Goal: Information Seeking & Learning: Learn about a topic

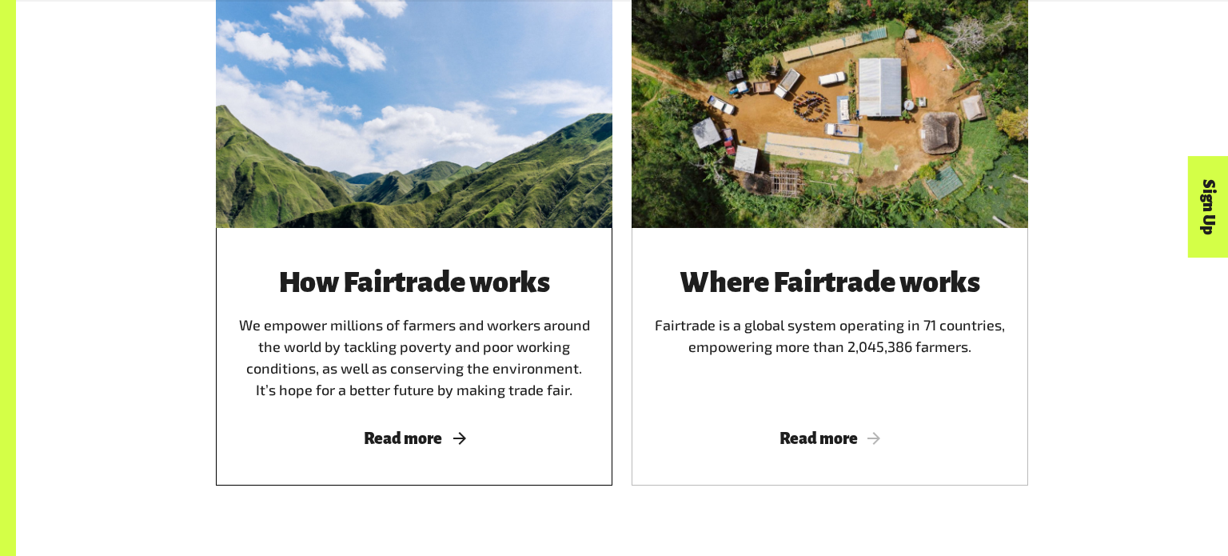
scroll to position [1003, 0]
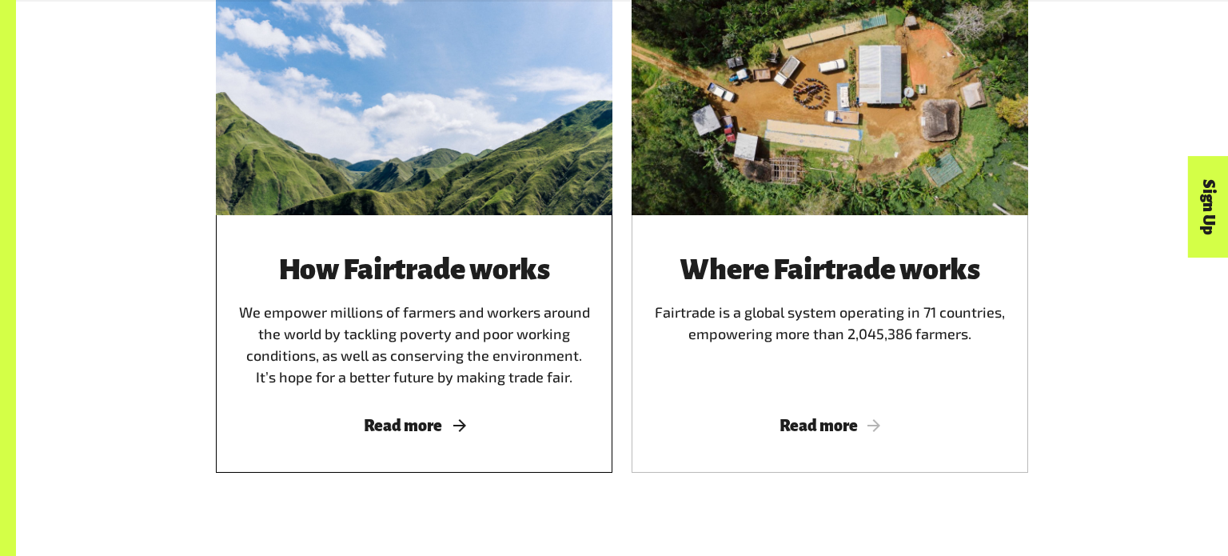
click at [417, 427] on span "Read more" at bounding box center [414, 426] width 358 height 18
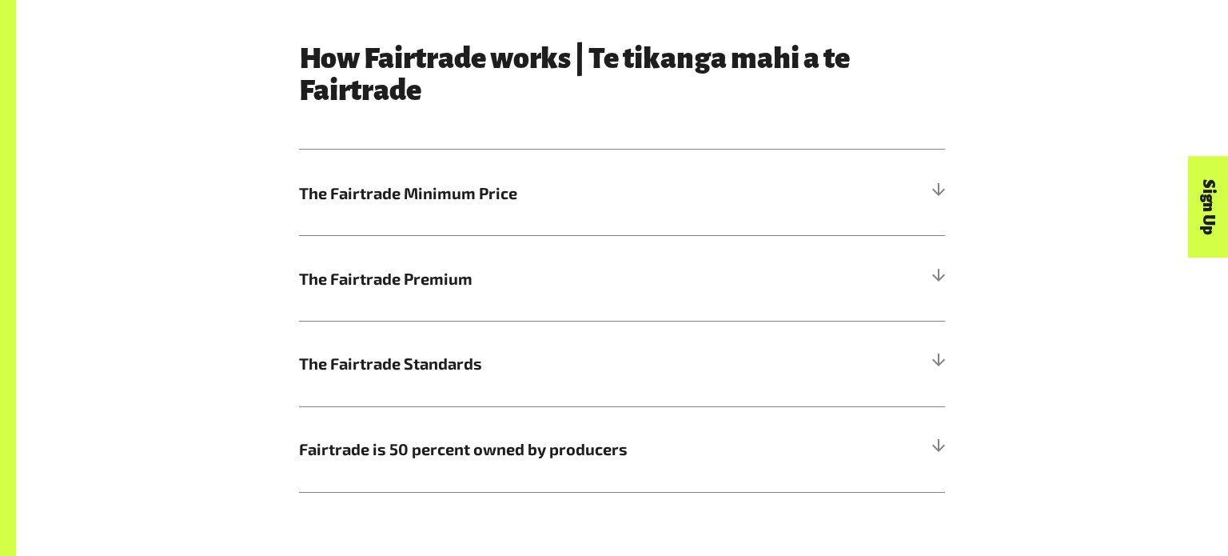
scroll to position [899, 0]
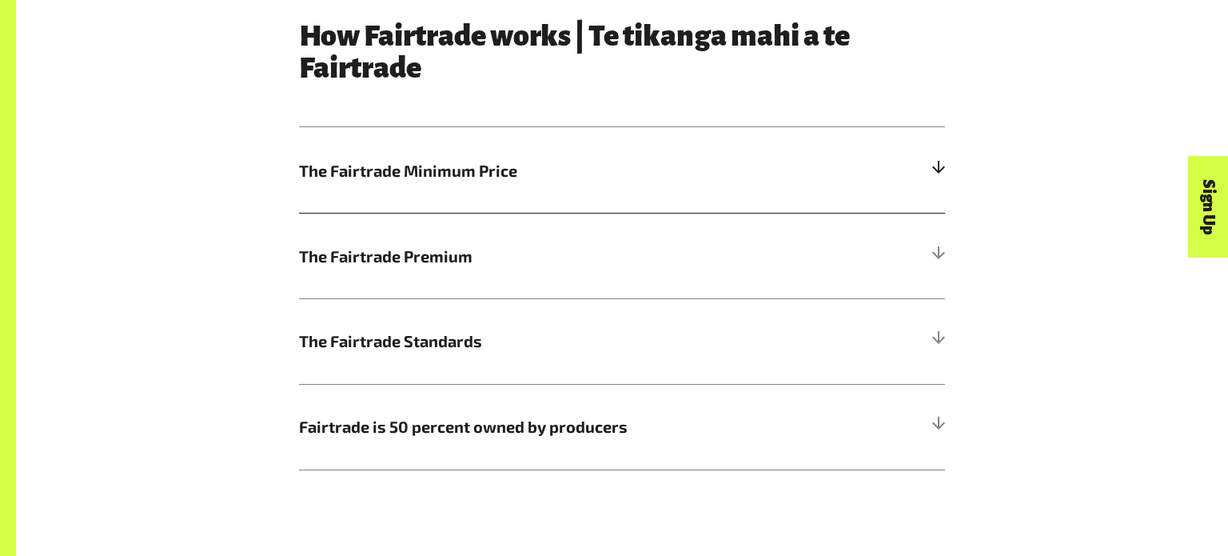
click at [445, 166] on span "The Fairtrade Minimum Price" at bounding box center [541, 170] width 484 height 24
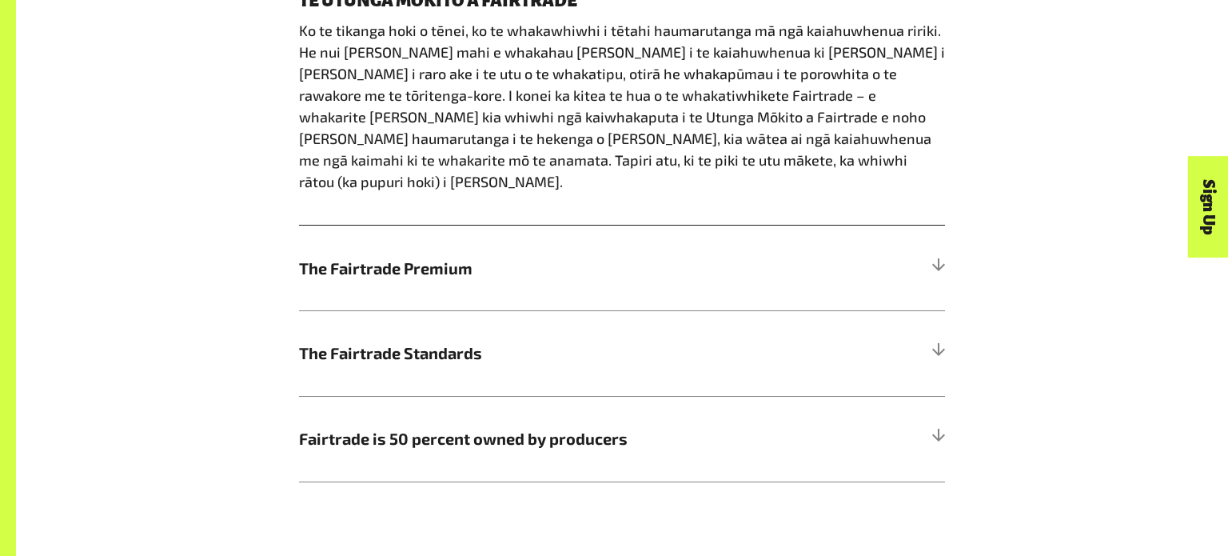
scroll to position [1243, 0]
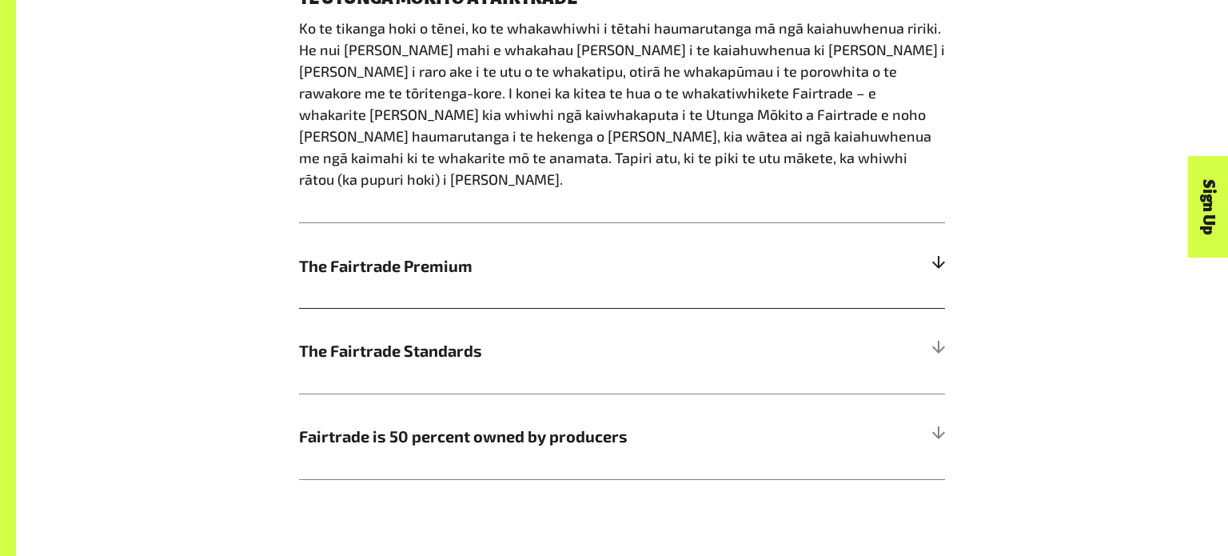
click at [481, 253] on span "The Fairtrade Premium" at bounding box center [541, 265] width 484 height 24
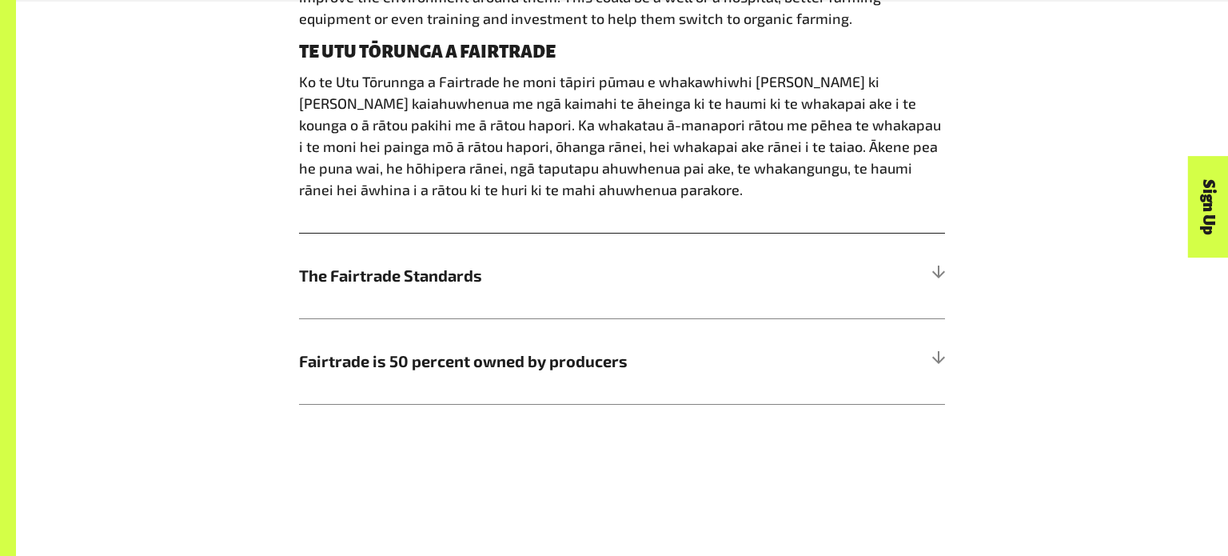
scroll to position [1279, 0]
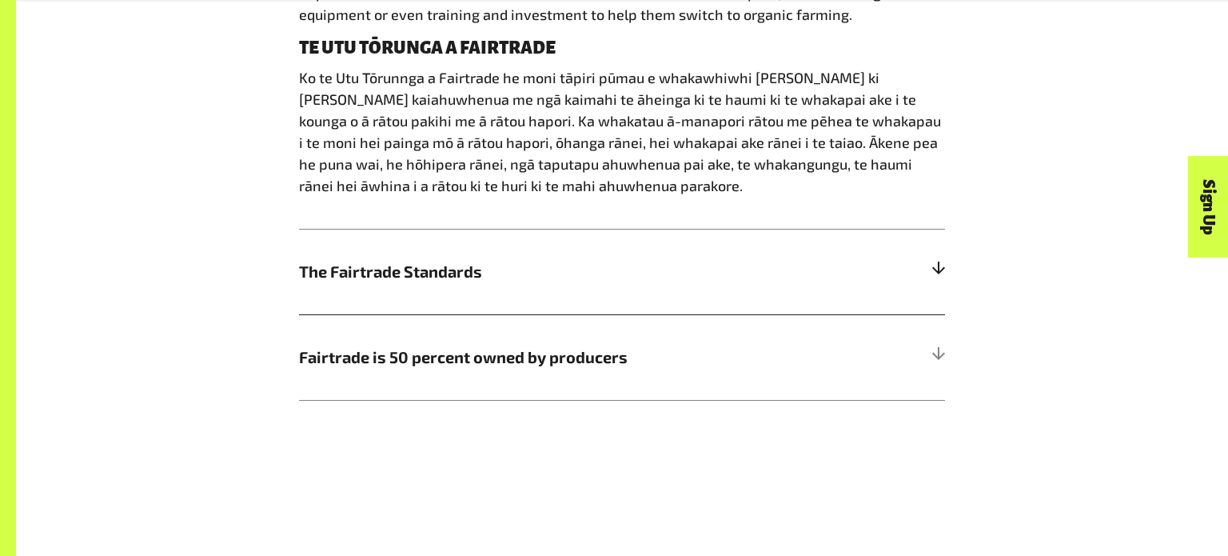
click at [365, 269] on span "The Fairtrade Standards" at bounding box center [541, 271] width 484 height 24
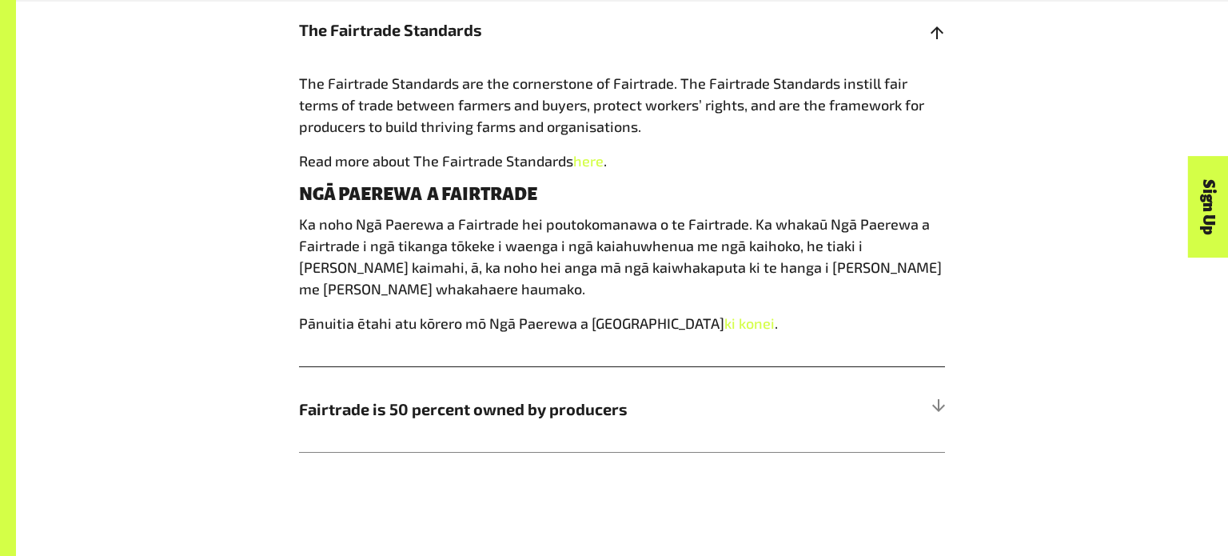
scroll to position [1212, 0]
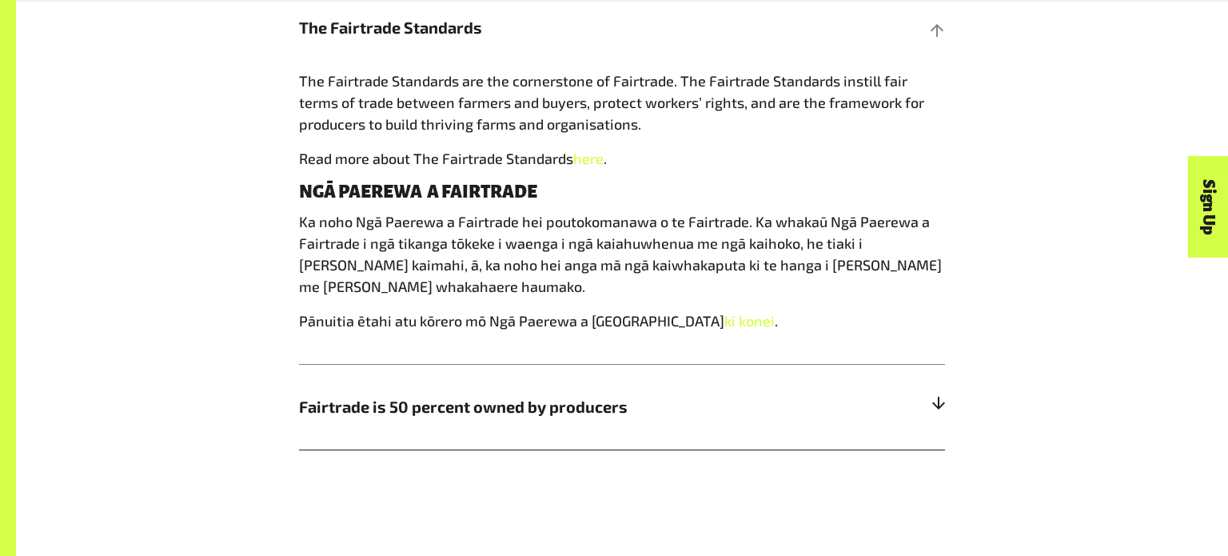
click at [453, 417] on h5 "Fairtrade is 50 percent owned by producers" at bounding box center [622, 407] width 646 height 86
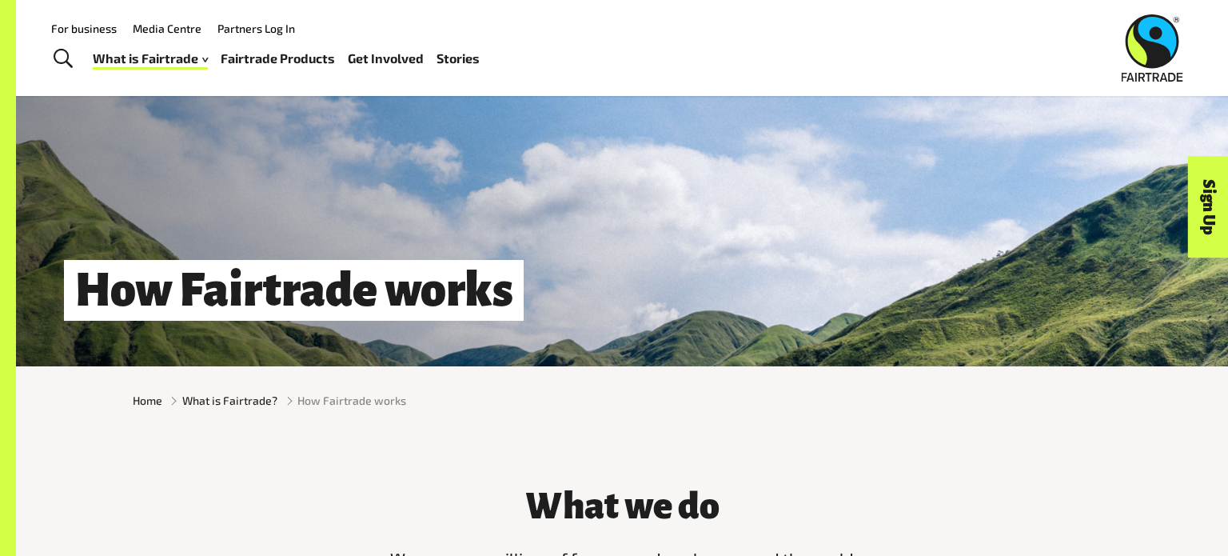
click at [249, 281] on h1 "How Fairtrade works" at bounding box center [294, 291] width 460 height 62
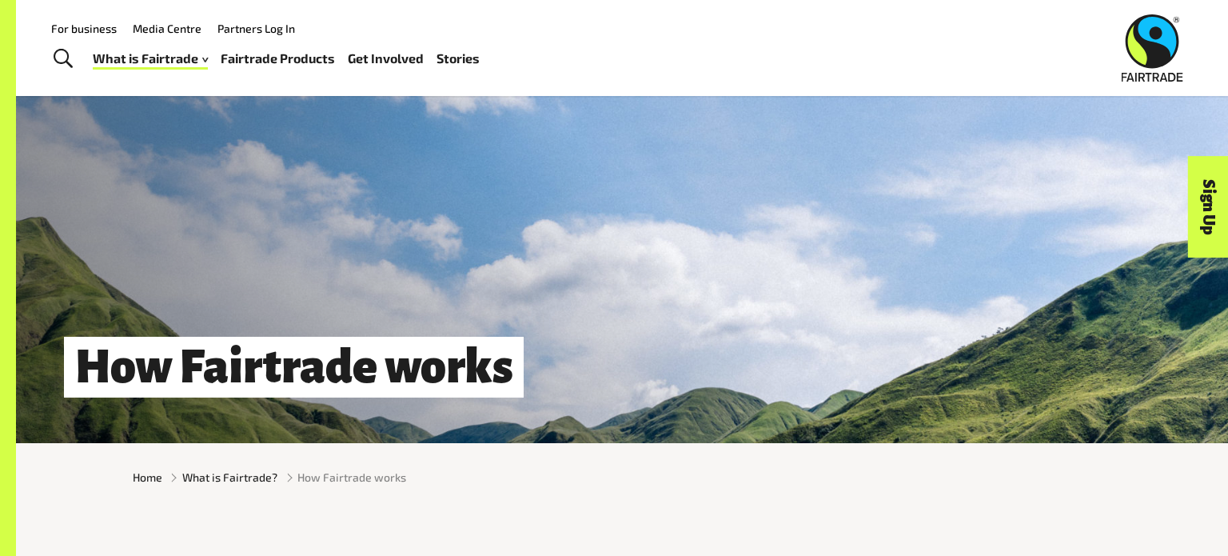
scroll to position [0, 0]
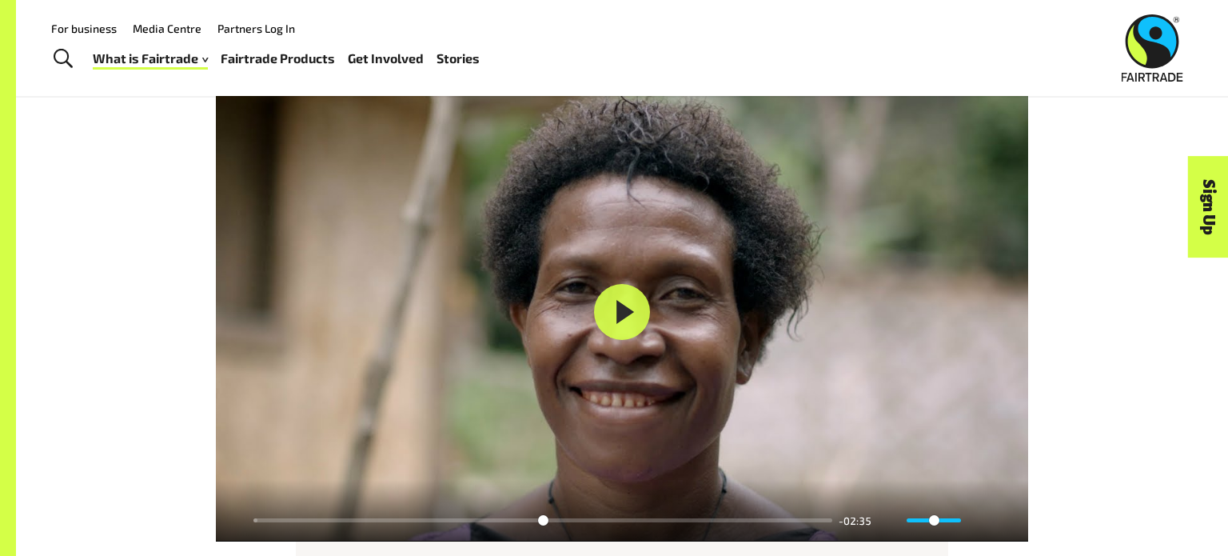
scroll to position [1985, 0]
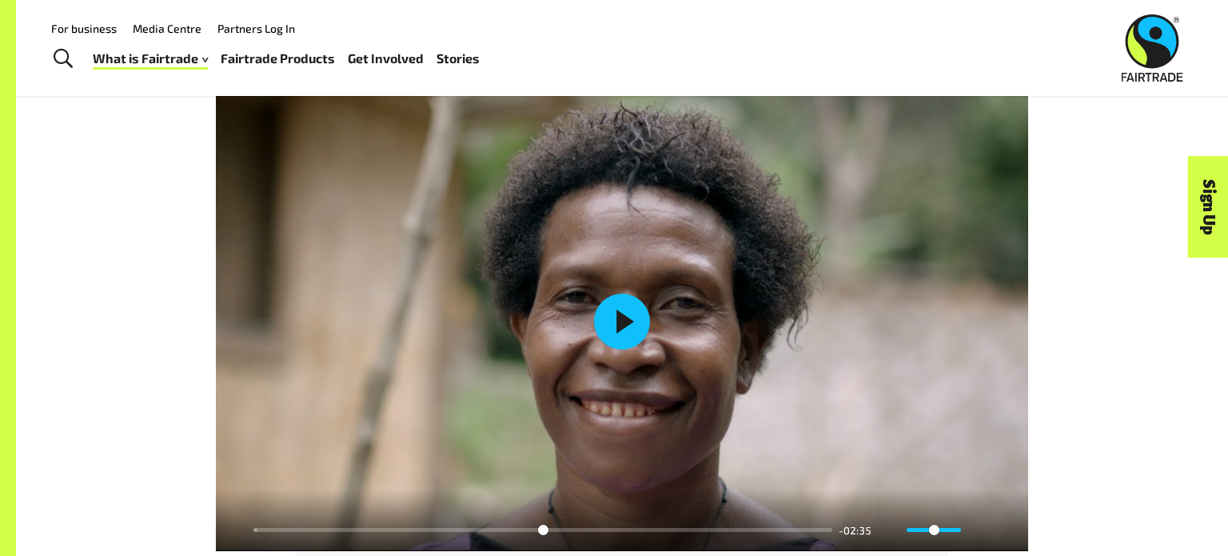
click at [622, 344] on button "Play" at bounding box center [622, 321] width 56 height 56
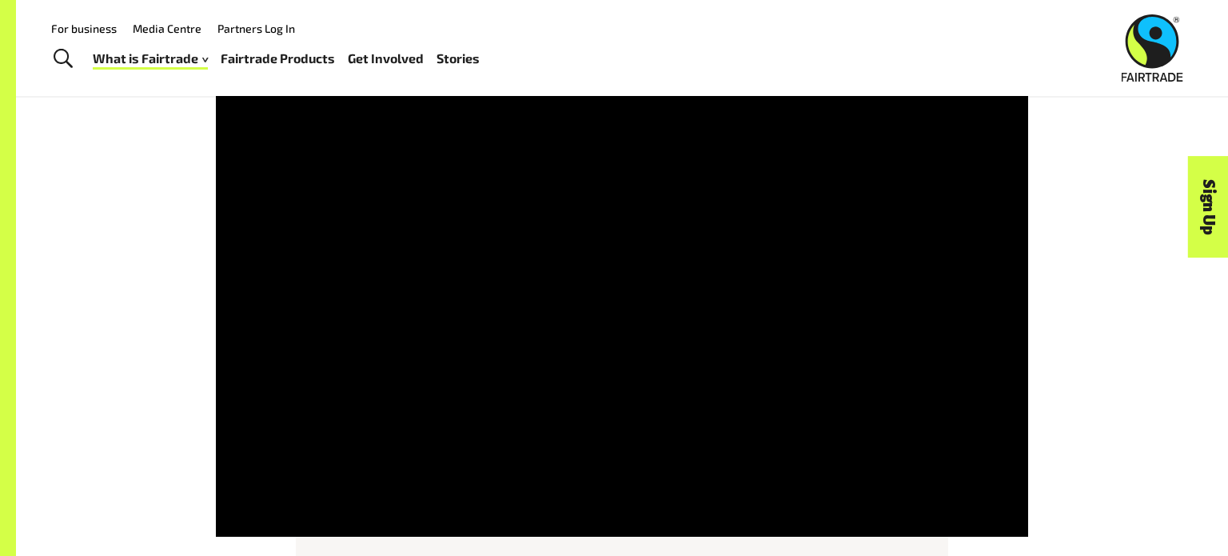
scroll to position [2000, 0]
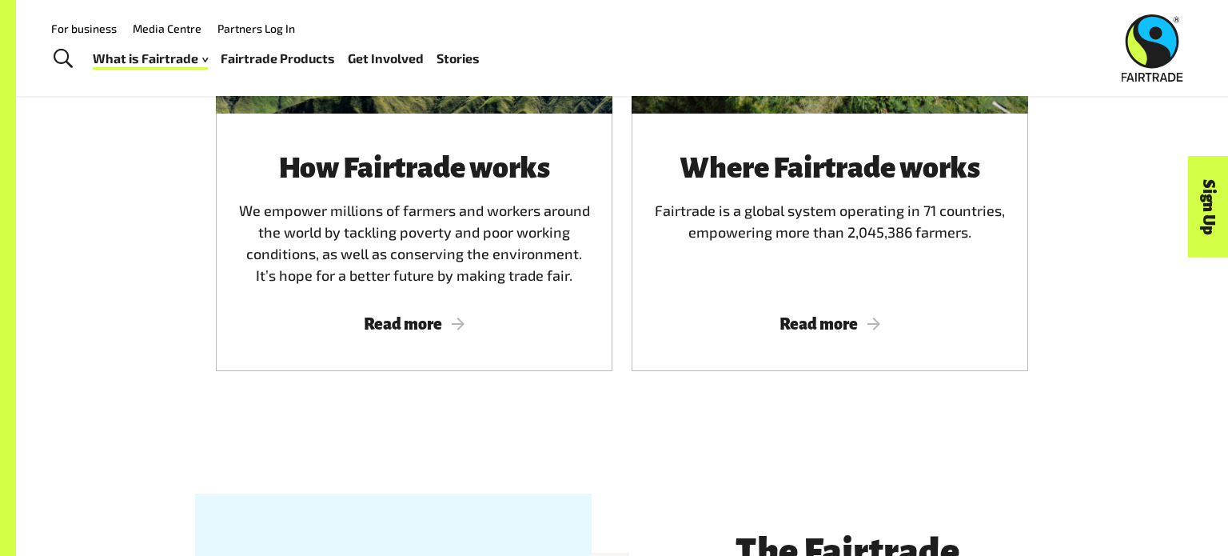
type input "***"
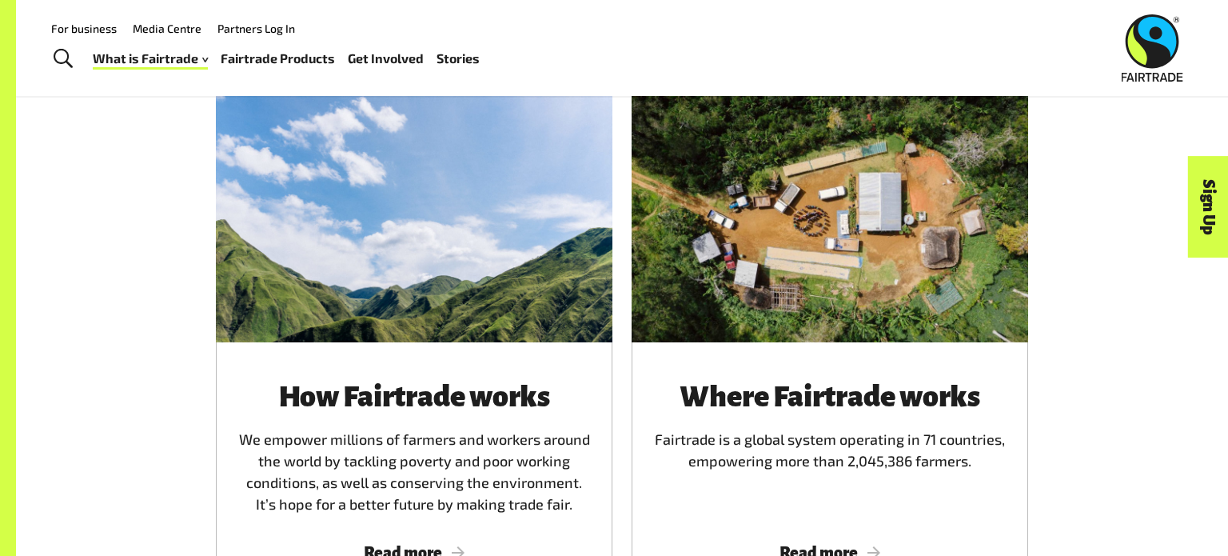
scroll to position [870, 0]
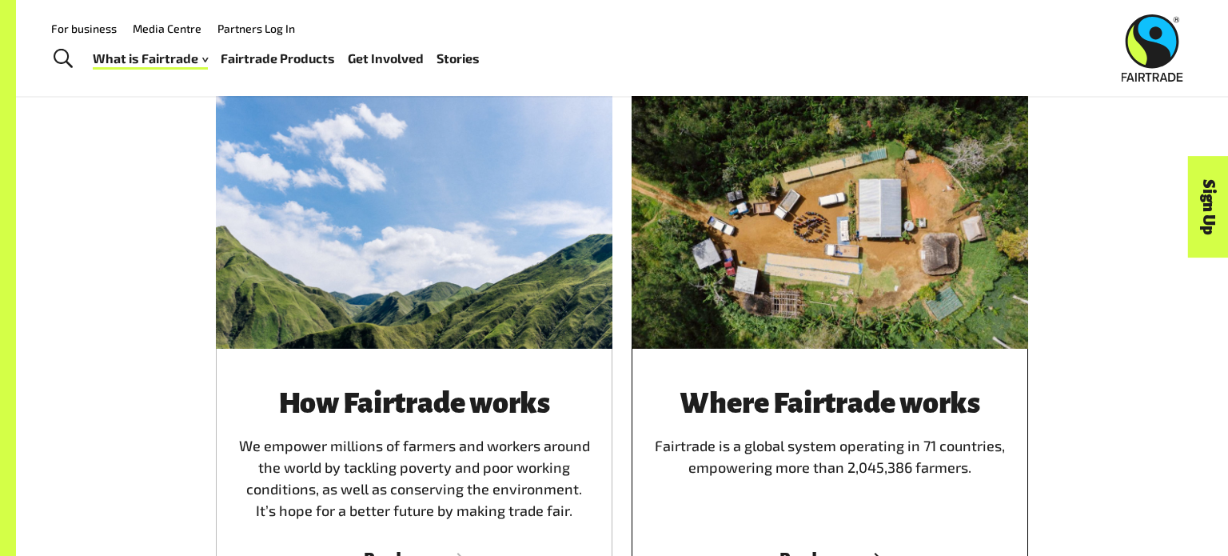
click at [890, 305] on div at bounding box center [830, 218] width 397 height 257
